Goal: Task Accomplishment & Management: Use online tool/utility

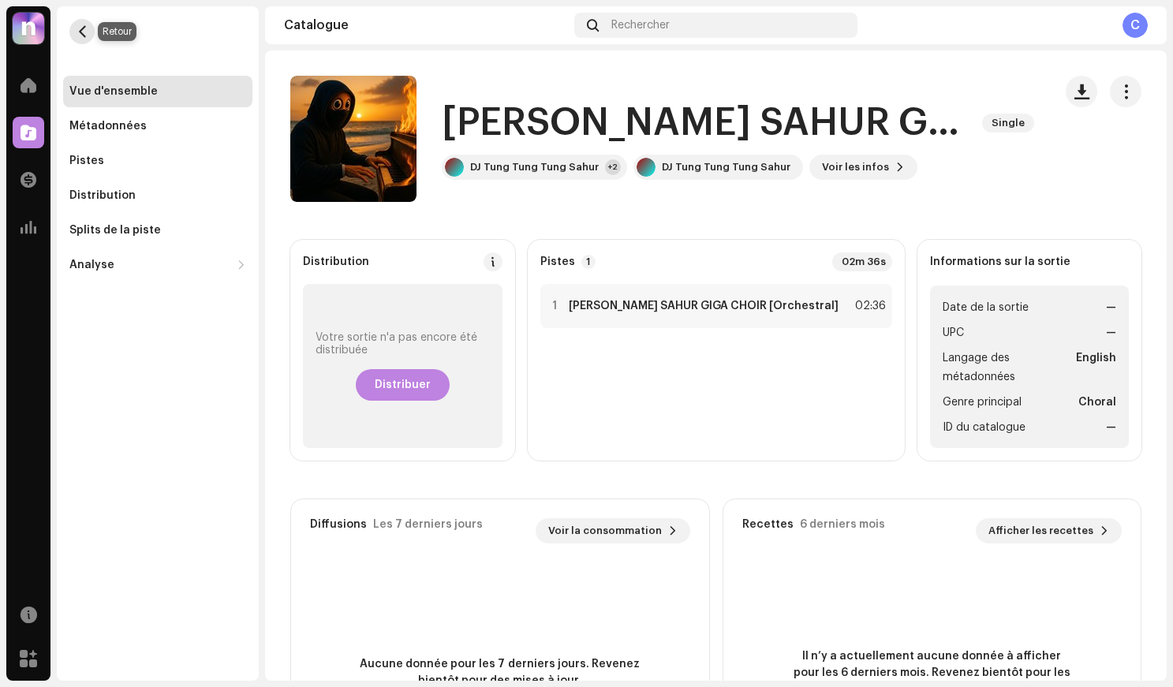
click at [87, 28] on span "button" at bounding box center [83, 31] width 12 height 13
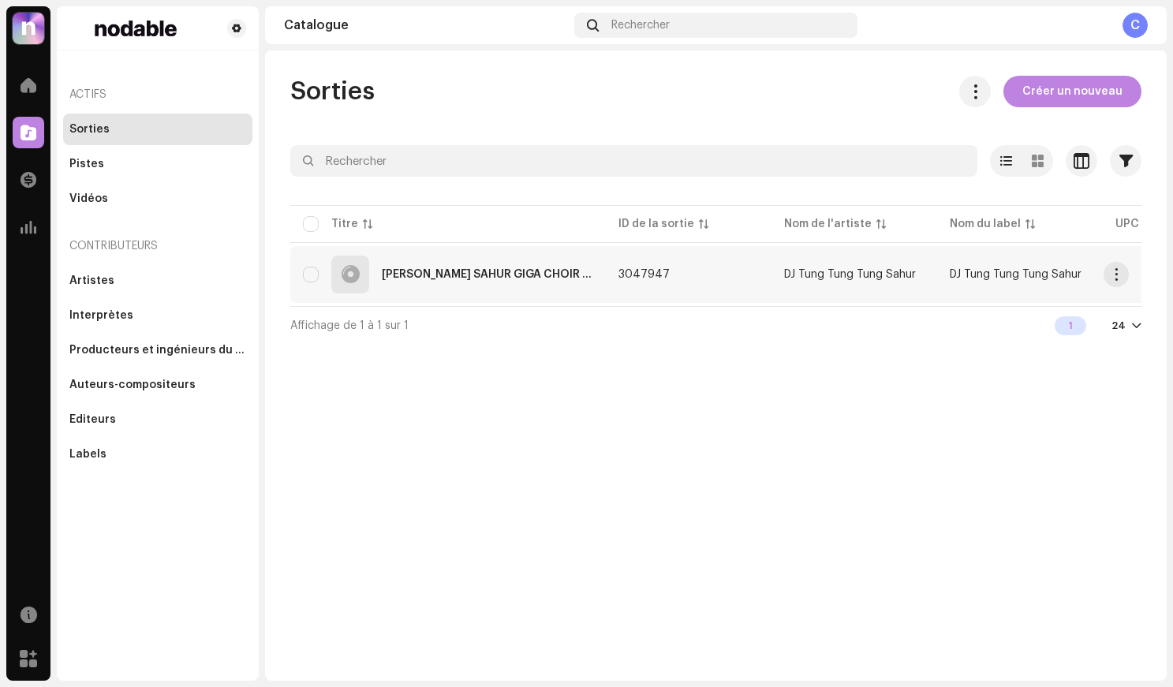
click at [524, 301] on td "[PERSON_NAME] SAHUR GIGA CHOIR [Orchestral]" at bounding box center [448, 274] width 316 height 57
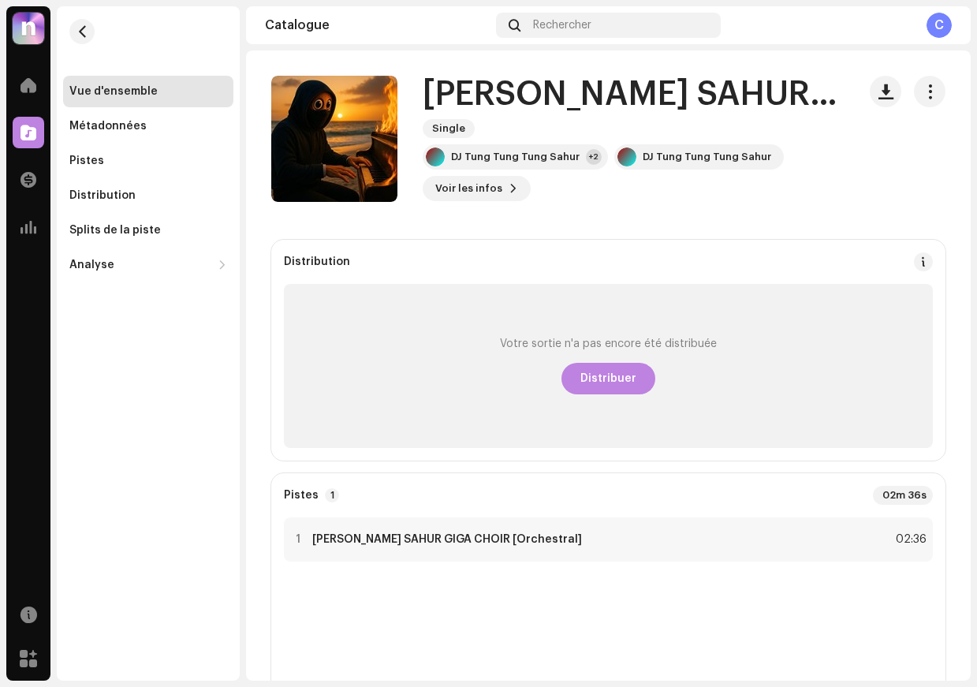
click at [654, 375] on div "Votre sortie n'a pas encore été distribuée Distribuer" at bounding box center [608, 366] width 649 height 164
click at [624, 375] on span "Distribuer" at bounding box center [609, 379] width 56 height 32
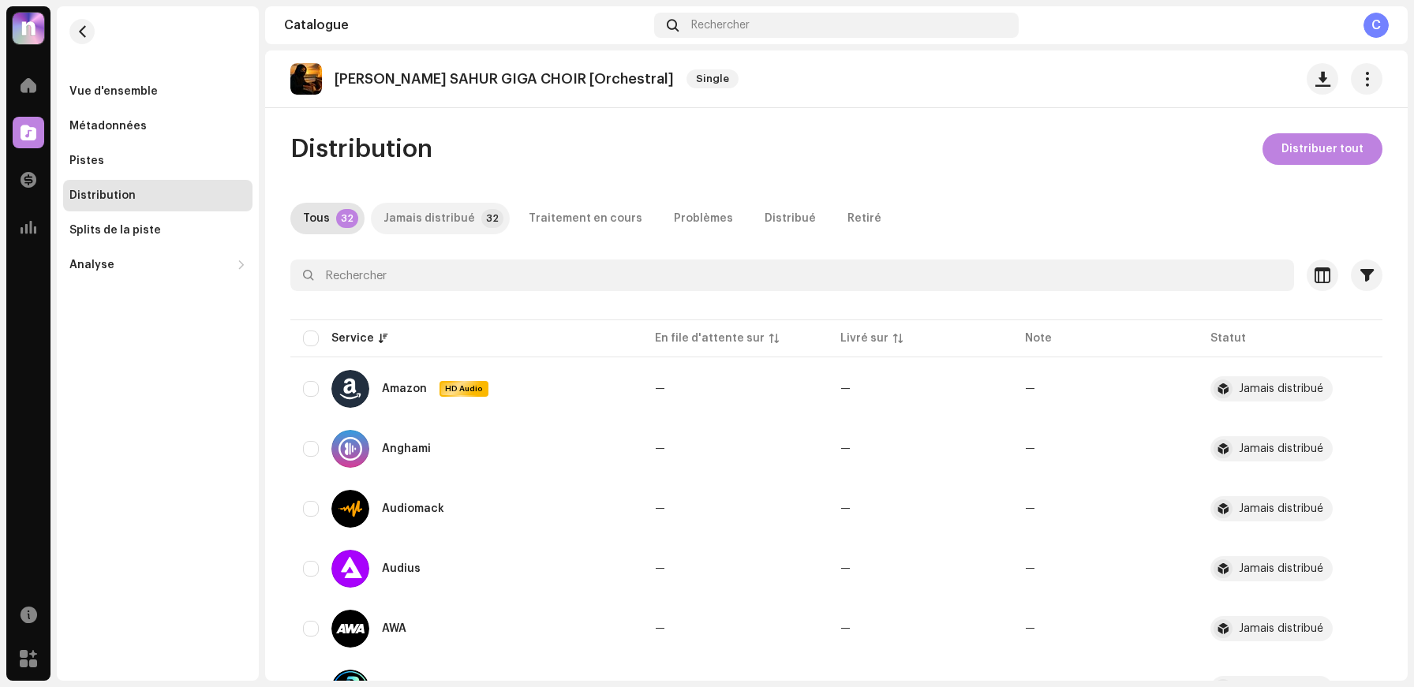
click at [418, 226] on div "Jamais distribué" at bounding box center [429, 219] width 92 height 32
click at [364, 230] on div "Tous 32 Jamais distribué 32 Traitement en cours Problèmes Distribué Retiré" at bounding box center [836, 219] width 1092 height 32
click at [341, 222] on p-badge "32" at bounding box center [347, 218] width 22 height 19
